Goal: Information Seeking & Learning: Find specific fact

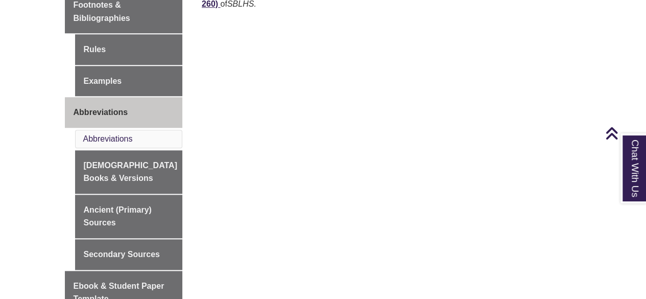
scroll to position [420, 0]
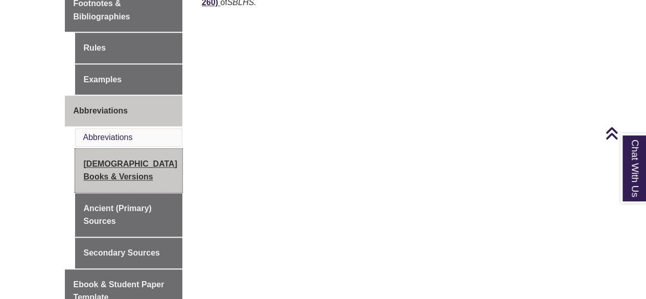
click at [102, 152] on link "[DEMOGRAPHIC_DATA] Books & Versions" at bounding box center [129, 170] width 108 height 43
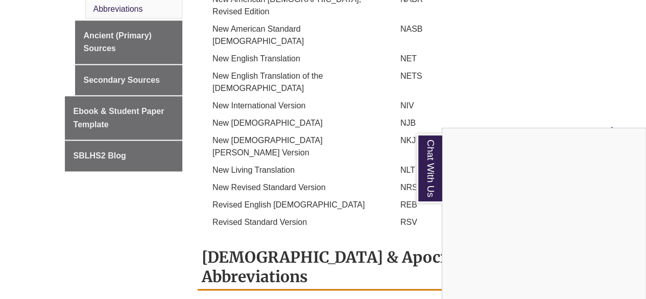
scroll to position [719, 0]
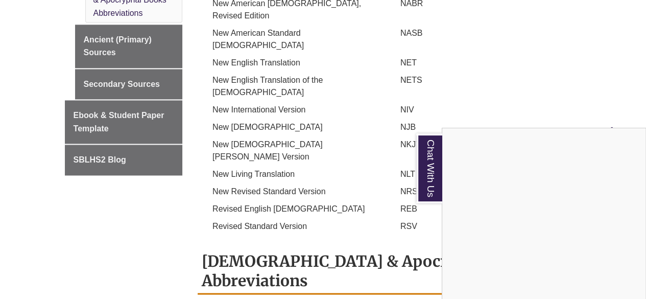
click at [388, 168] on div "Chat With Us" at bounding box center [323, 149] width 646 height 299
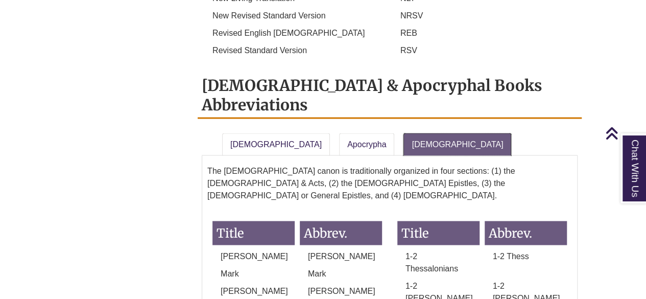
scroll to position [914, 0]
